Goal: Information Seeking & Learning: Learn about a topic

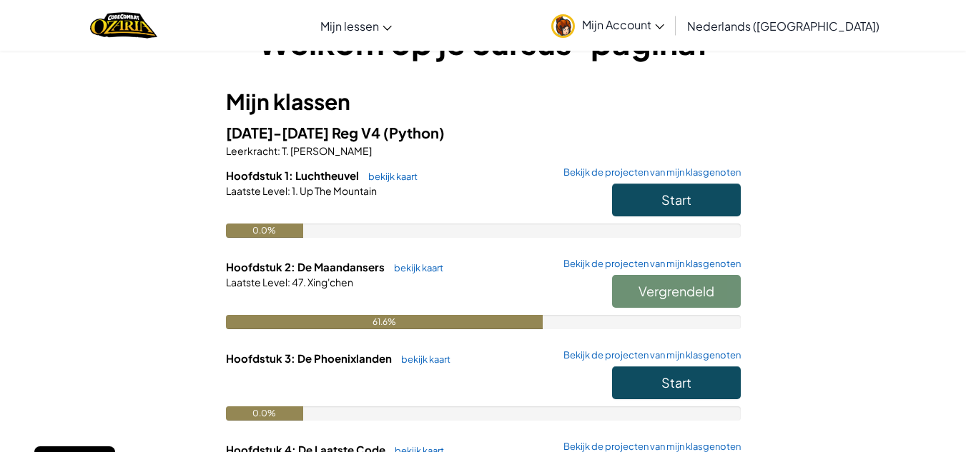
scroll to position [52, 0]
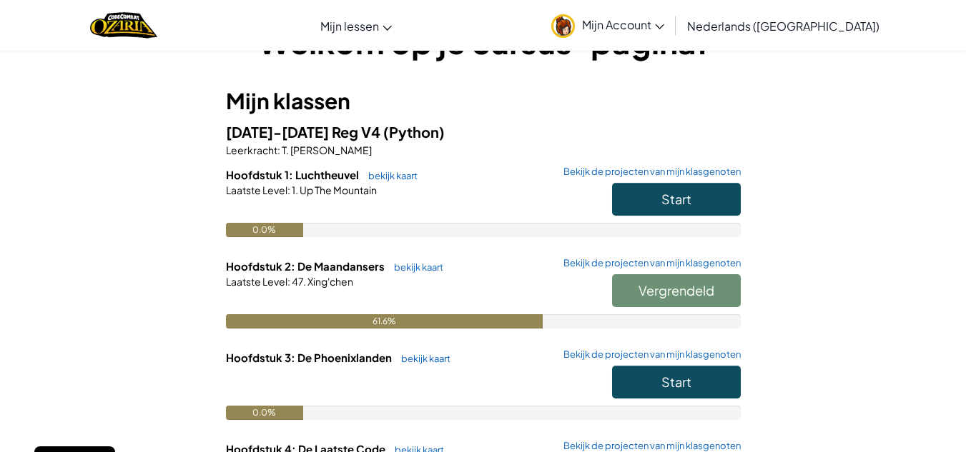
click at [676, 288] on div "Vergrendeld" at bounding box center [669, 294] width 143 height 40
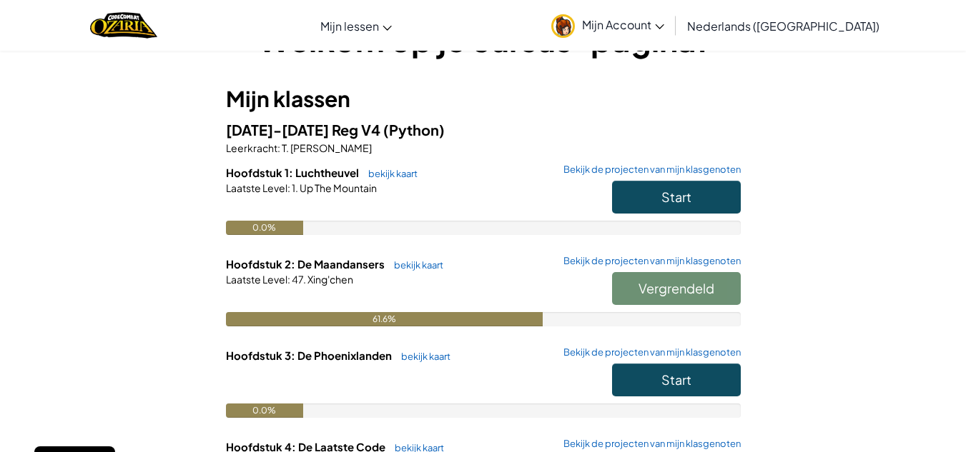
scroll to position [55, 0]
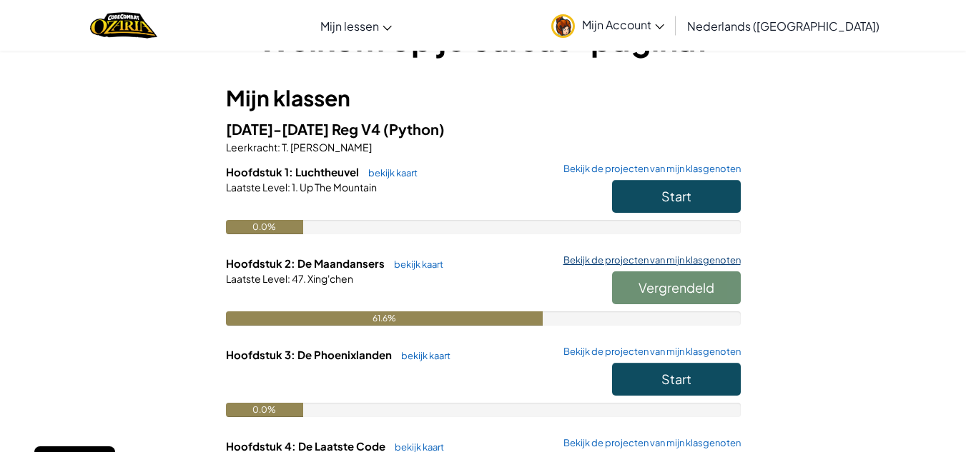
click at [643, 262] on link "Bekijk de projecten van mijn klasgenoten" at bounding box center [648, 260] width 184 height 9
